Goal: Find specific page/section: Find specific page/section

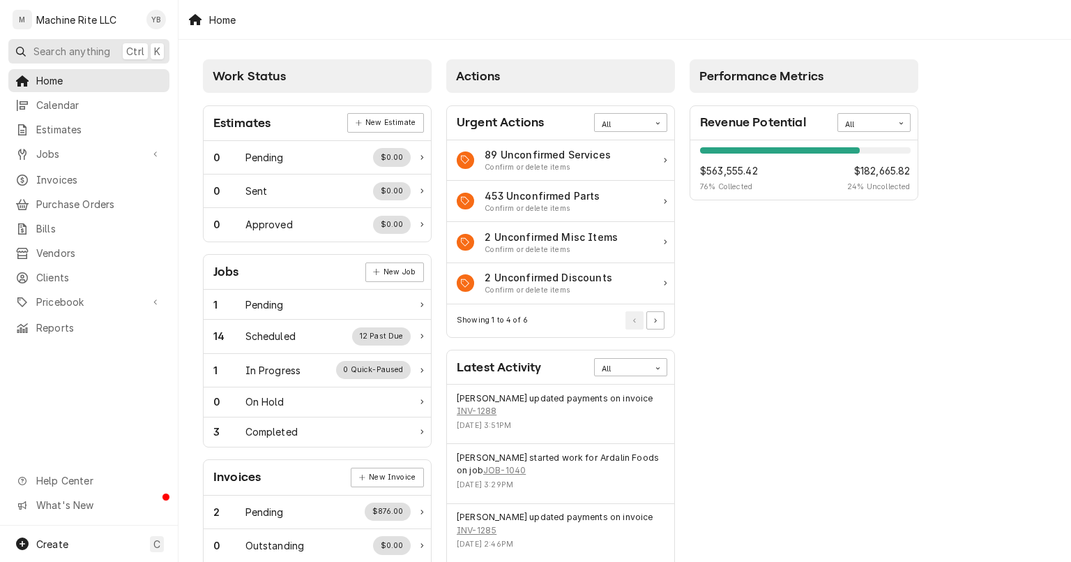
click at [95, 53] on span "Search anything" at bounding box center [71, 51] width 77 height 15
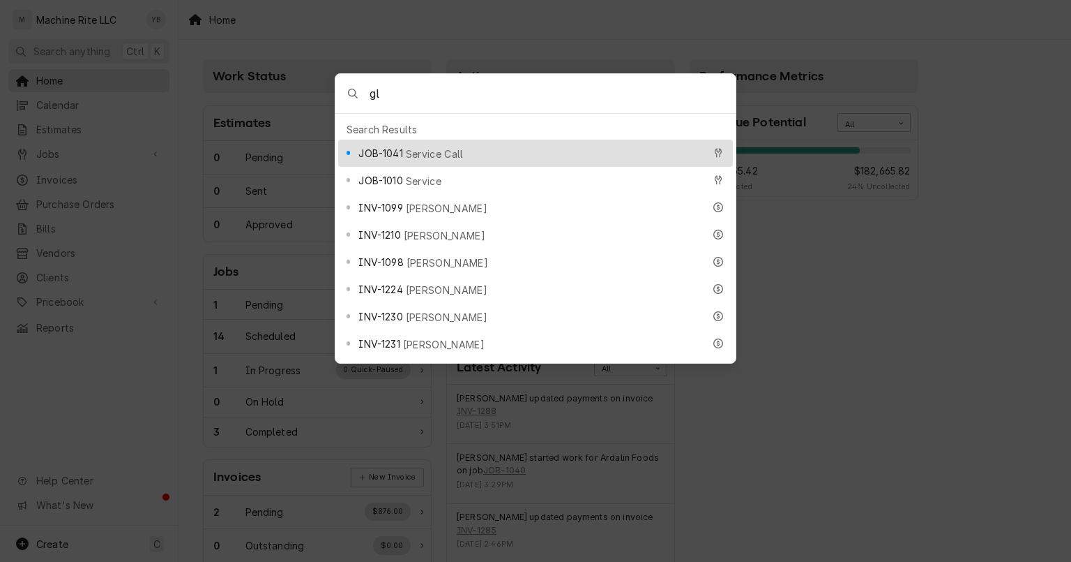
type input "gla"
click at [458, 56] on body "M Machine Rite LLC YB Search anything Ctrl K Home Calendar Estimates Jobs Jobs …" at bounding box center [535, 281] width 1071 height 562
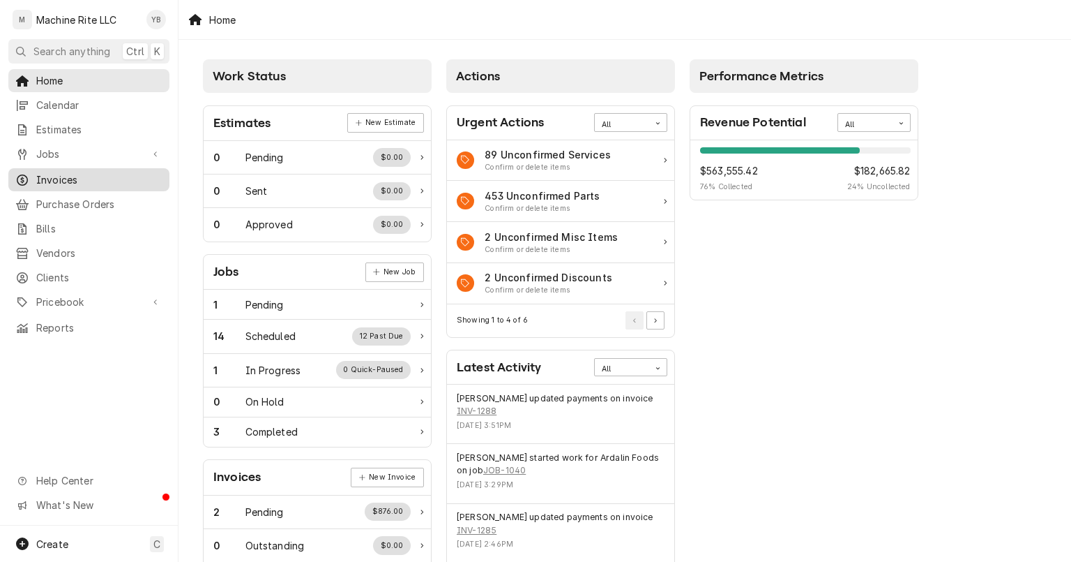
click at [56, 172] on span "Invoices" at bounding box center [99, 179] width 126 height 15
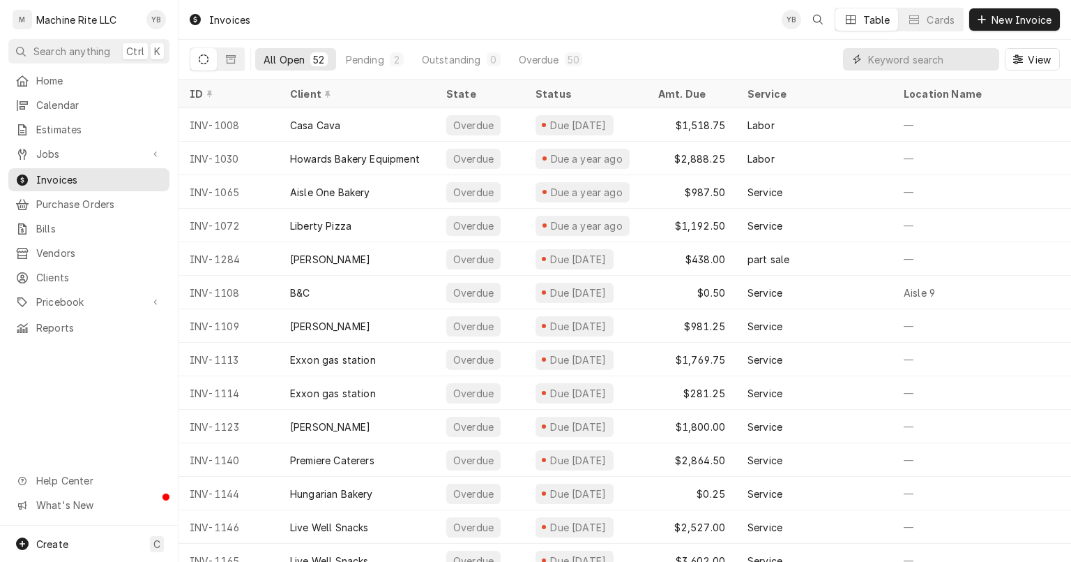
click at [896, 56] on input "Dynamic Content Wrapper" at bounding box center [930, 59] width 124 height 22
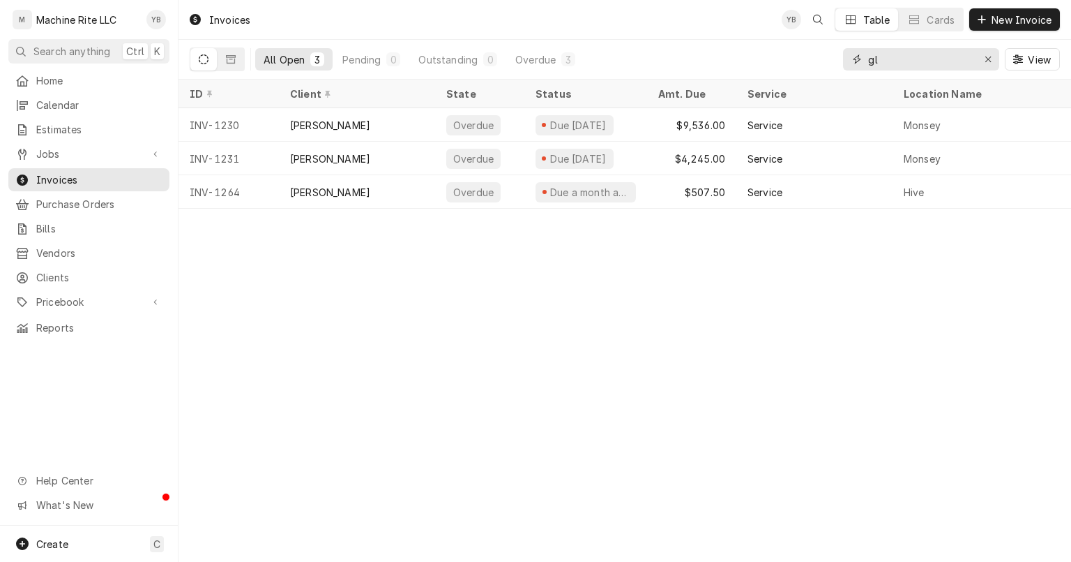
type input "gl"
